Goal: Find specific page/section: Find specific page/section

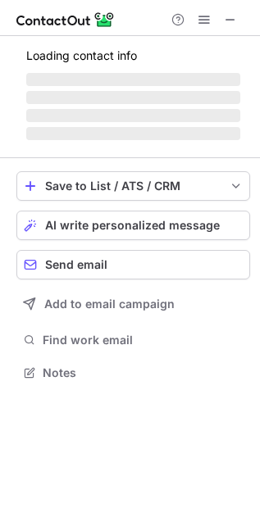
scroll to position [371, 260]
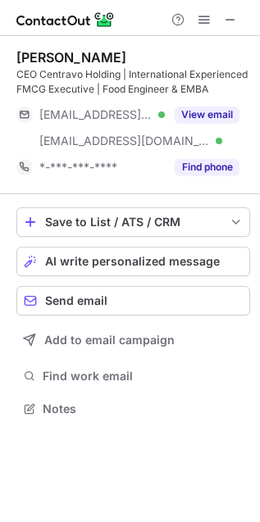
scroll to position [397, 260]
click at [220, 20] on button at bounding box center [230, 20] width 20 height 20
